Goal: Find specific page/section: Find specific page/section

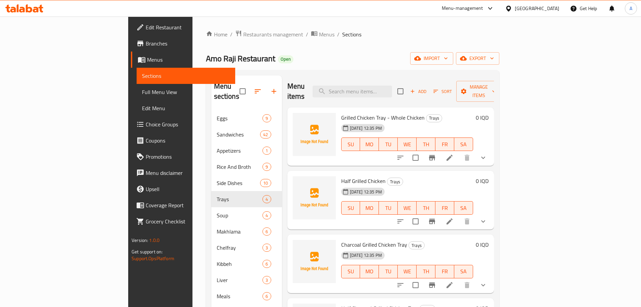
click at [243, 32] on span "Restaurants management" at bounding box center [273, 34] width 60 height 8
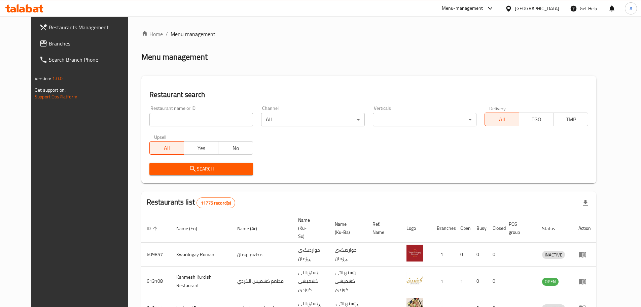
click at [170, 122] on input "search" at bounding box center [202, 119] width 104 height 13
type input "م"
click button "Search" at bounding box center [202, 169] width 104 height 12
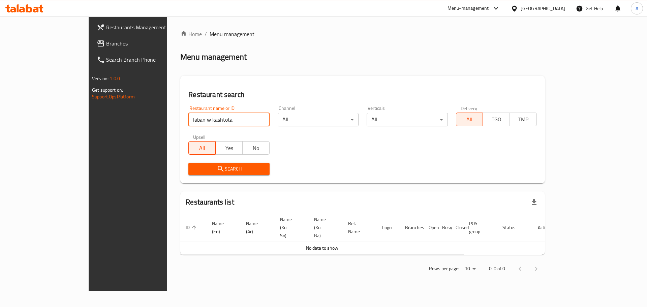
click at [192, 122] on input "laban w kashtota" at bounding box center [228, 119] width 81 height 13
type input "[PERSON_NAME] وقشطوطة"
click button "Search" at bounding box center [228, 169] width 81 height 12
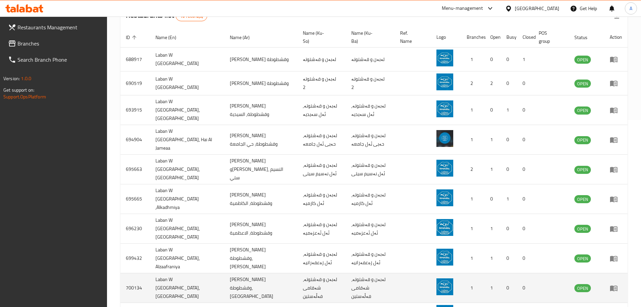
scroll to position [203, 0]
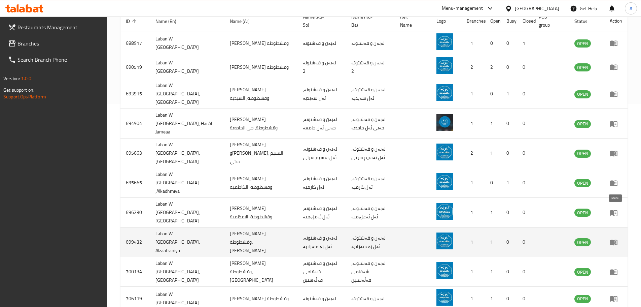
click at [615, 239] on icon "enhanced table" at bounding box center [614, 242] width 7 height 6
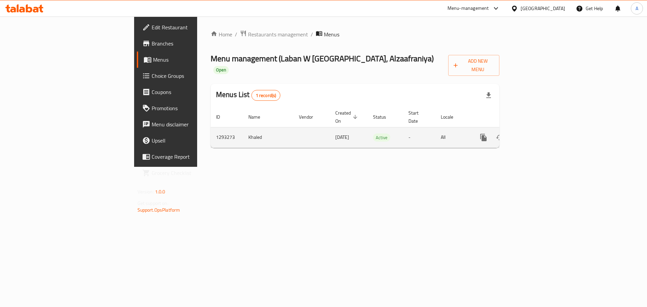
click at [545, 127] on td "enhanced table" at bounding box center [507, 137] width 75 height 21
click at [540, 129] on link "enhanced table" at bounding box center [532, 137] width 16 height 16
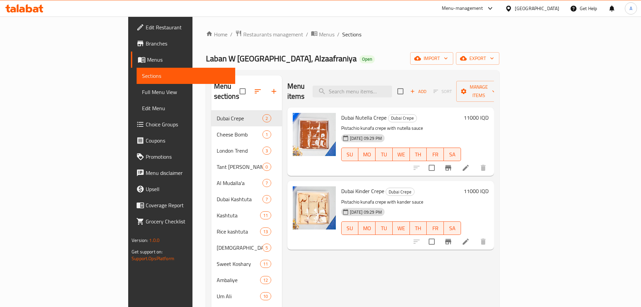
click at [146, 45] on span "Branches" at bounding box center [188, 43] width 84 height 8
